Goal: Task Accomplishment & Management: Complete application form

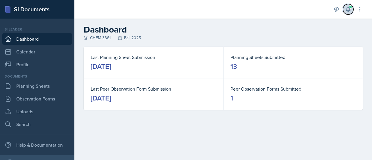
click at [346, 10] on icon at bounding box center [348, 9] width 6 height 6
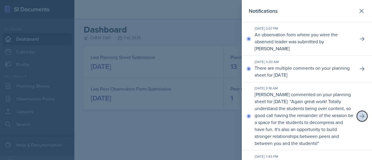
click at [360, 119] on icon at bounding box center [362, 116] width 6 height 6
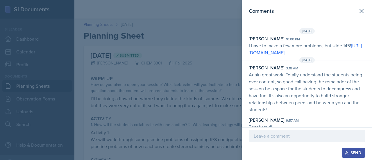
scroll to position [16, 0]
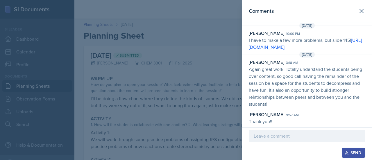
click at [197, 83] on div at bounding box center [186, 80] width 372 height 160
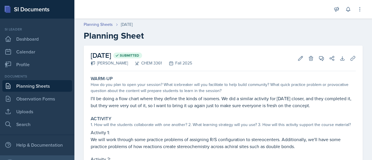
click at [45, 88] on link "Planning Sheets" at bounding box center [37, 86] width 70 height 12
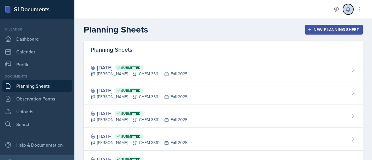
click at [348, 8] on icon at bounding box center [348, 9] width 6 height 6
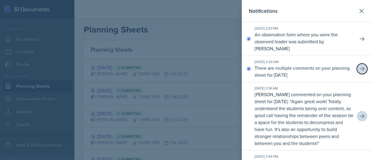
click at [359, 68] on icon at bounding box center [362, 69] width 6 height 6
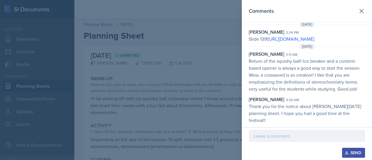
scroll to position [103, 0]
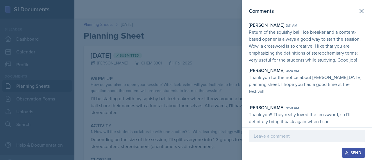
click at [194, 69] on div at bounding box center [186, 80] width 372 height 160
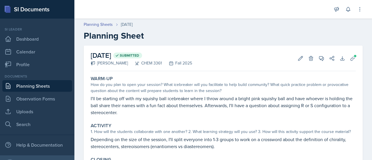
click at [35, 87] on link "Planning Sheets" at bounding box center [37, 86] width 70 height 12
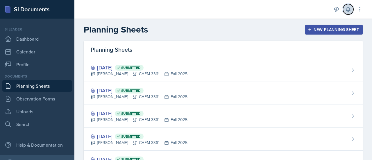
click at [346, 9] on icon at bounding box center [348, 9] width 6 height 6
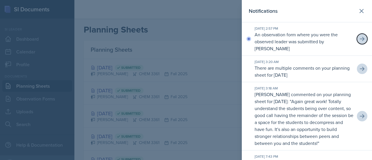
click at [360, 40] on icon at bounding box center [362, 39] width 5 height 4
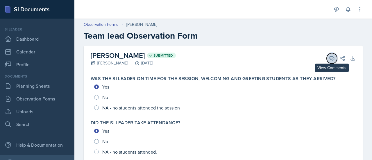
click at [329, 60] on icon at bounding box center [332, 59] width 6 height 6
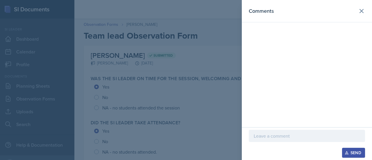
click at [315, 131] on div at bounding box center [307, 136] width 116 height 12
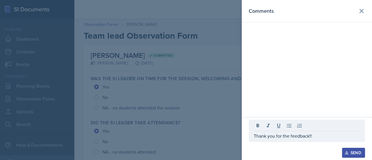
click at [342, 148] on button "Send" at bounding box center [353, 153] width 23 height 10
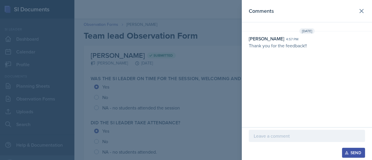
click at [172, 114] on div at bounding box center [186, 80] width 372 height 160
